Goal: Navigation & Orientation: Find specific page/section

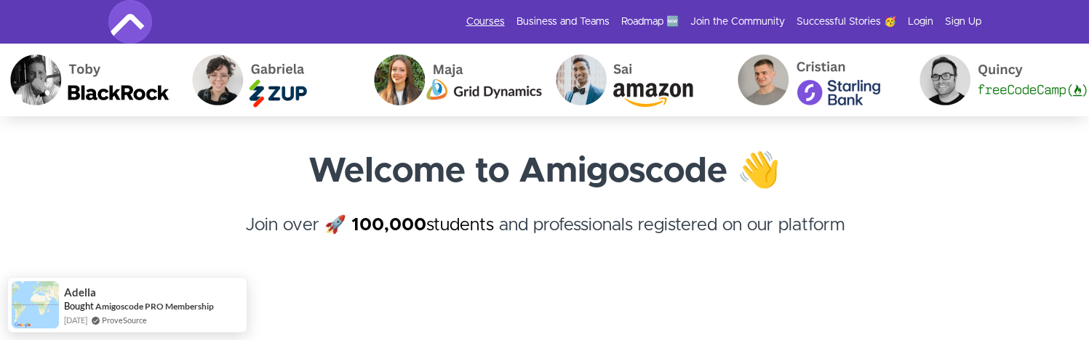
click at [505, 23] on link "Courses" at bounding box center [485, 22] width 39 height 15
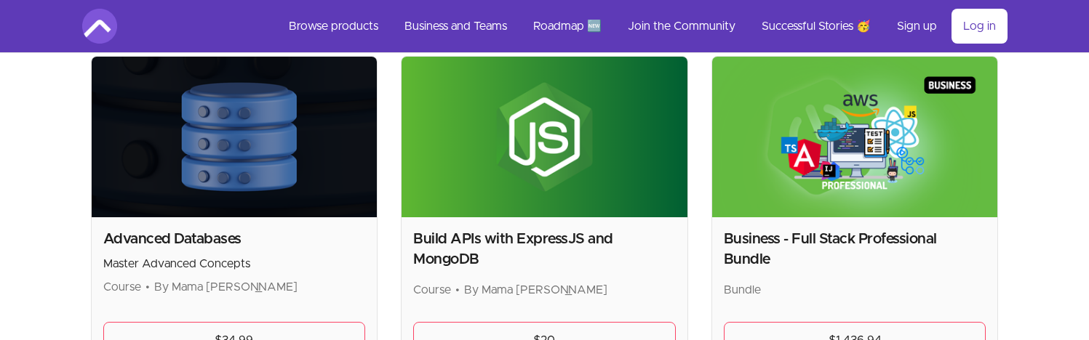
scroll to position [307, 0]
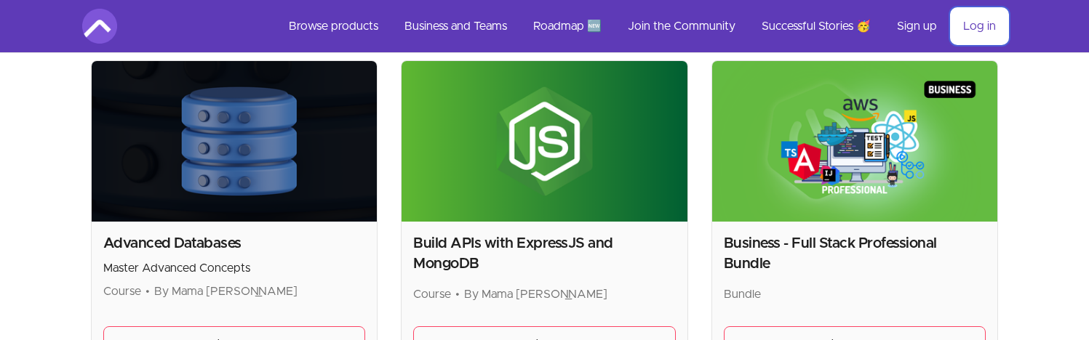
click at [951, 29] on link "Log in" at bounding box center [979, 26] width 56 height 35
